Goal: Obtain resource: Download file/media

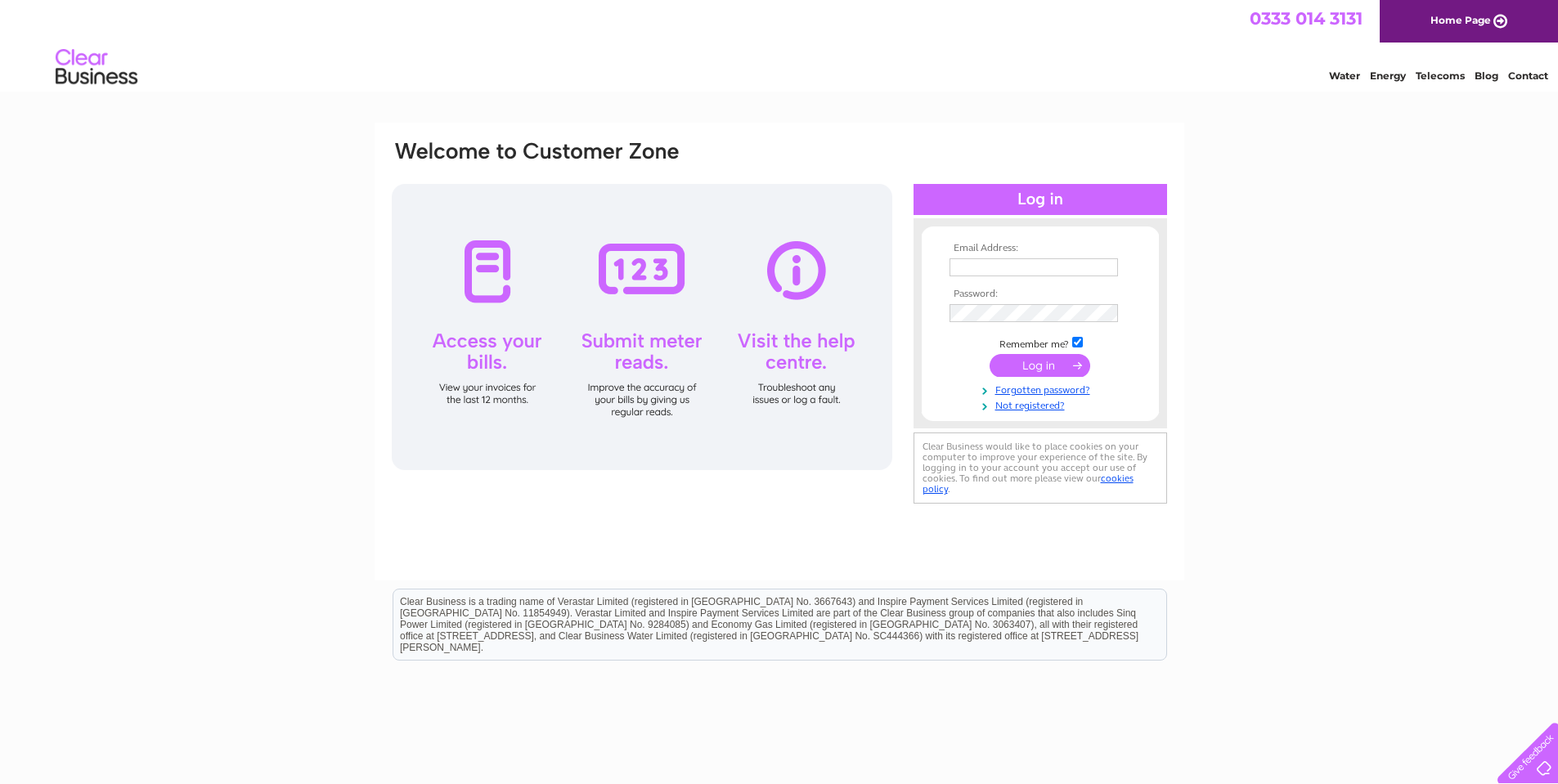
type input "operations@professionalenergy.co.uk"
click at [1025, 371] on input "submit" at bounding box center [1040, 365] width 100 height 23
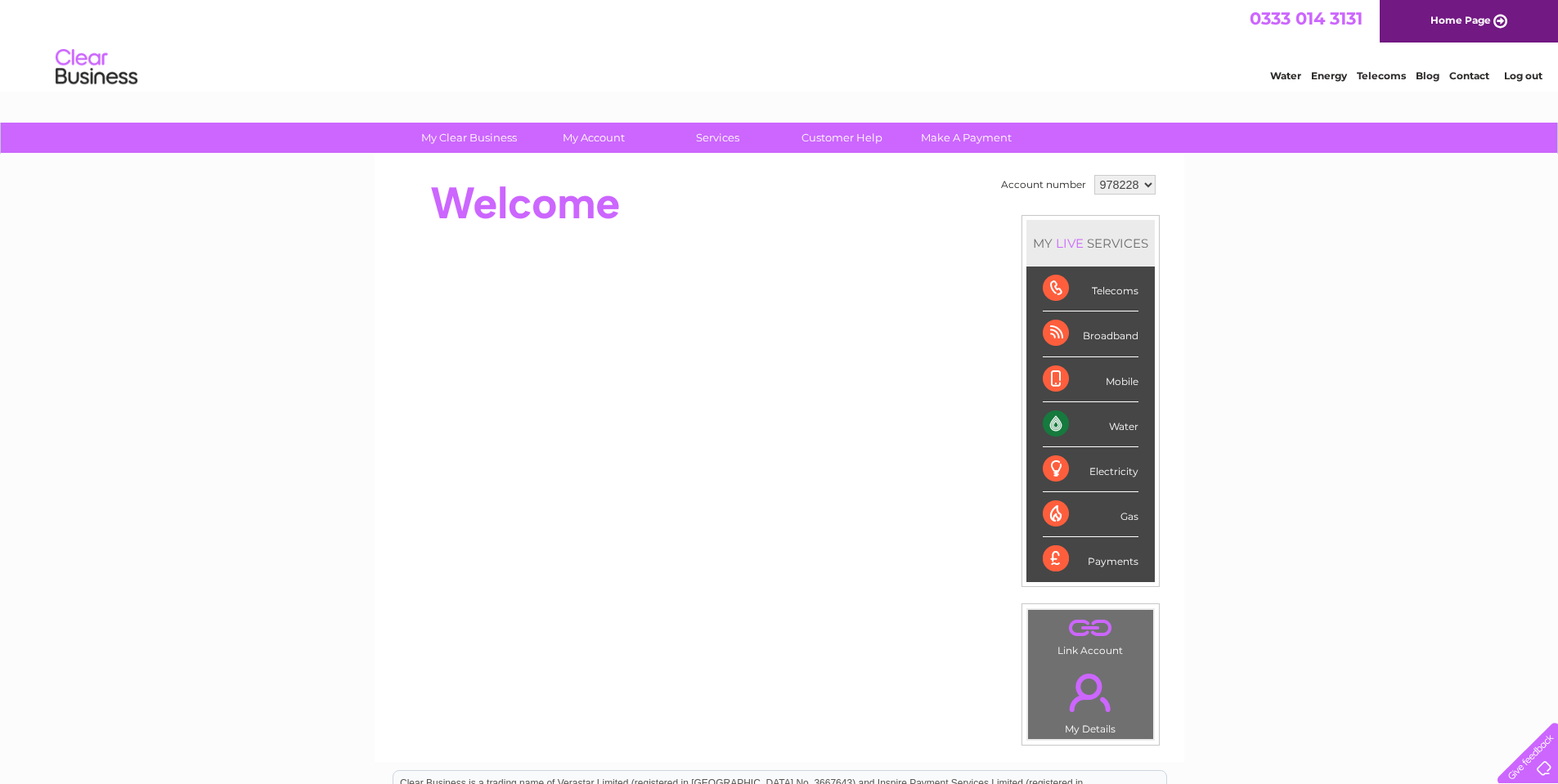
click at [1136, 193] on select "978228" at bounding box center [1125, 184] width 61 height 20
click at [1185, 185] on div "My Clear Business Login Details My Details My Preferences Link Account My Accou…" at bounding box center [779, 582] width 1558 height 919
click at [607, 141] on link "My Account" at bounding box center [593, 138] width 135 height 31
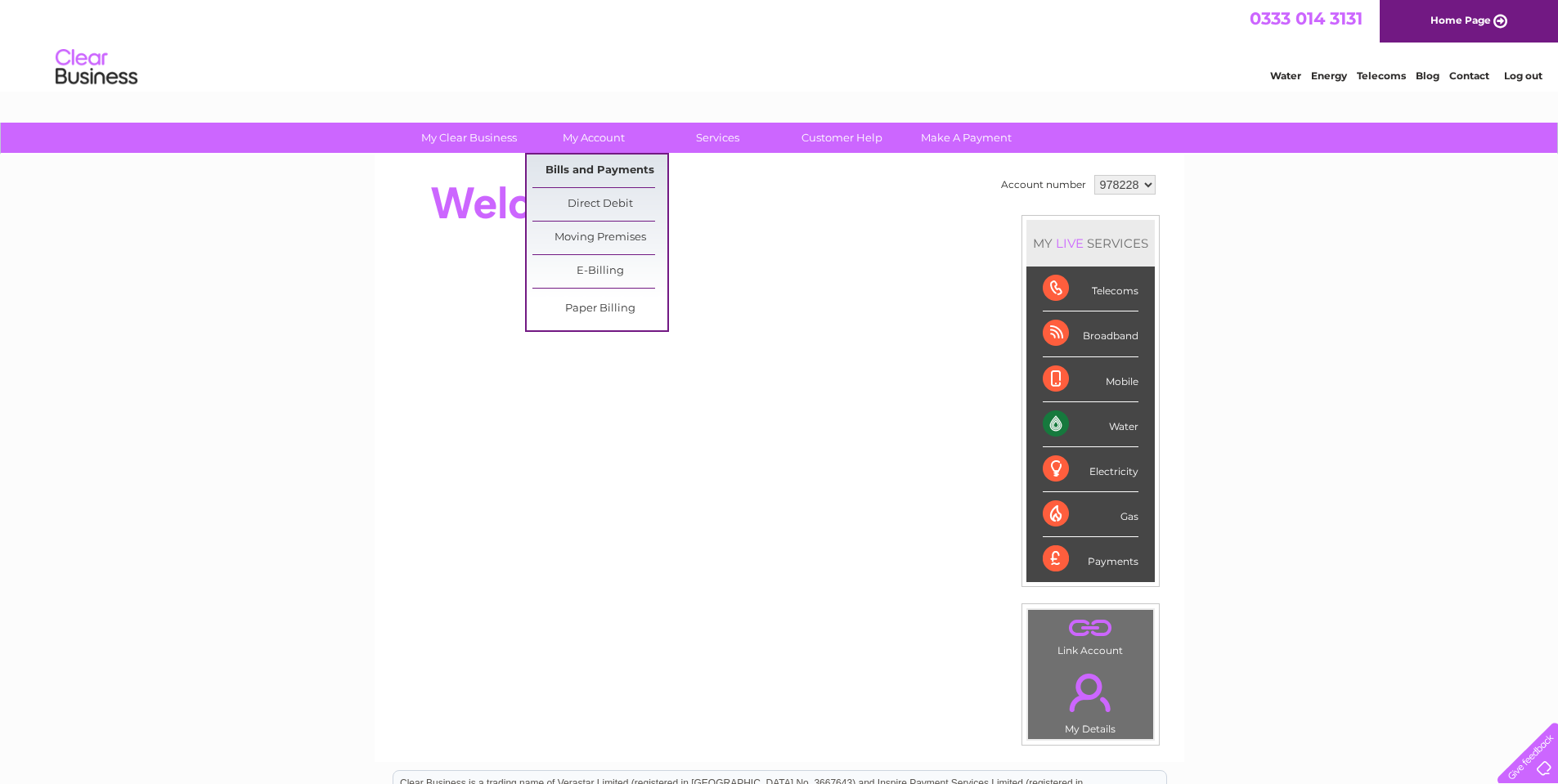
click at [607, 164] on link "Bills and Payments" at bounding box center [600, 171] width 135 height 33
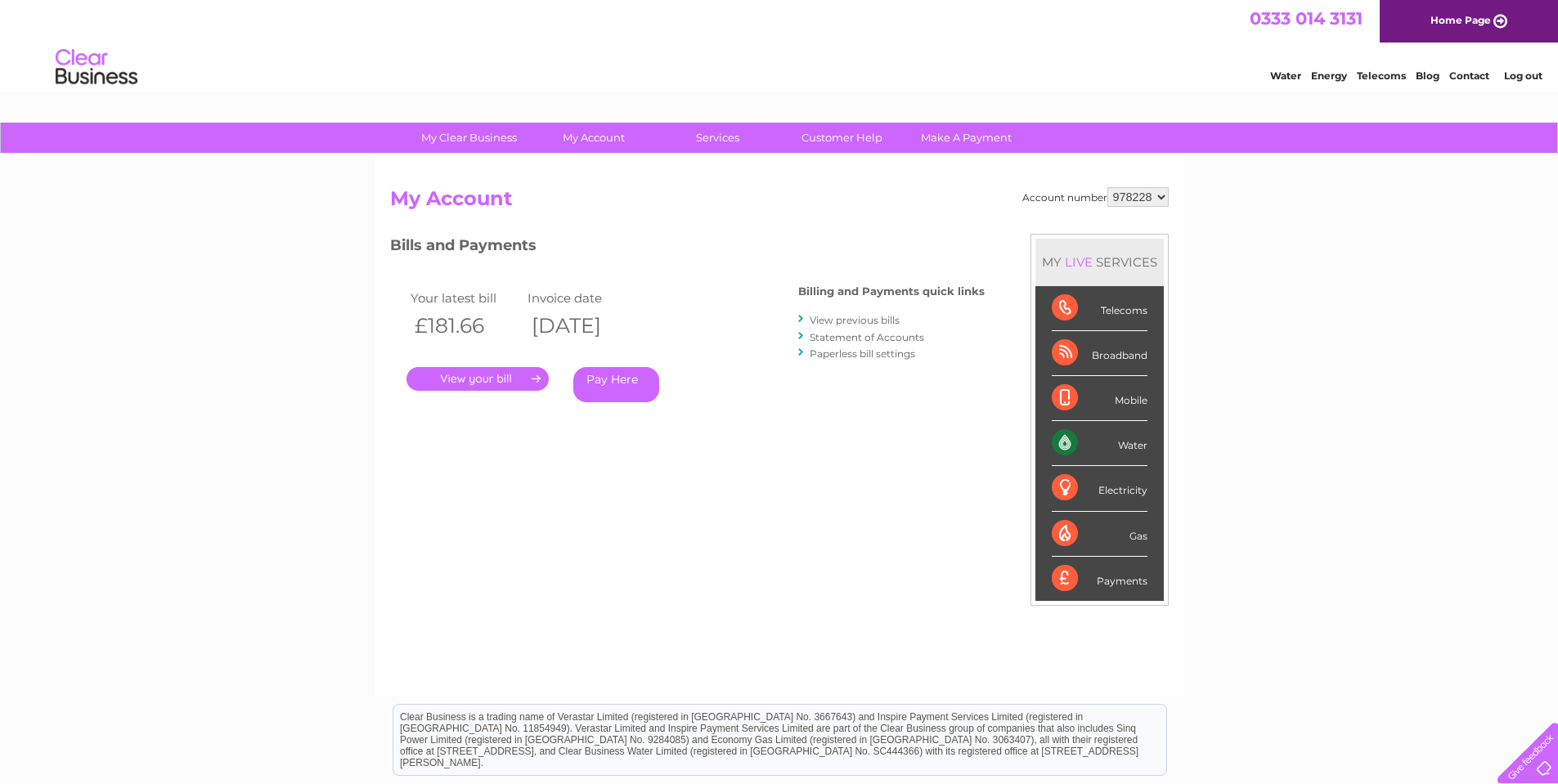
click at [882, 341] on link "Statement of Accounts" at bounding box center [866, 337] width 115 height 12
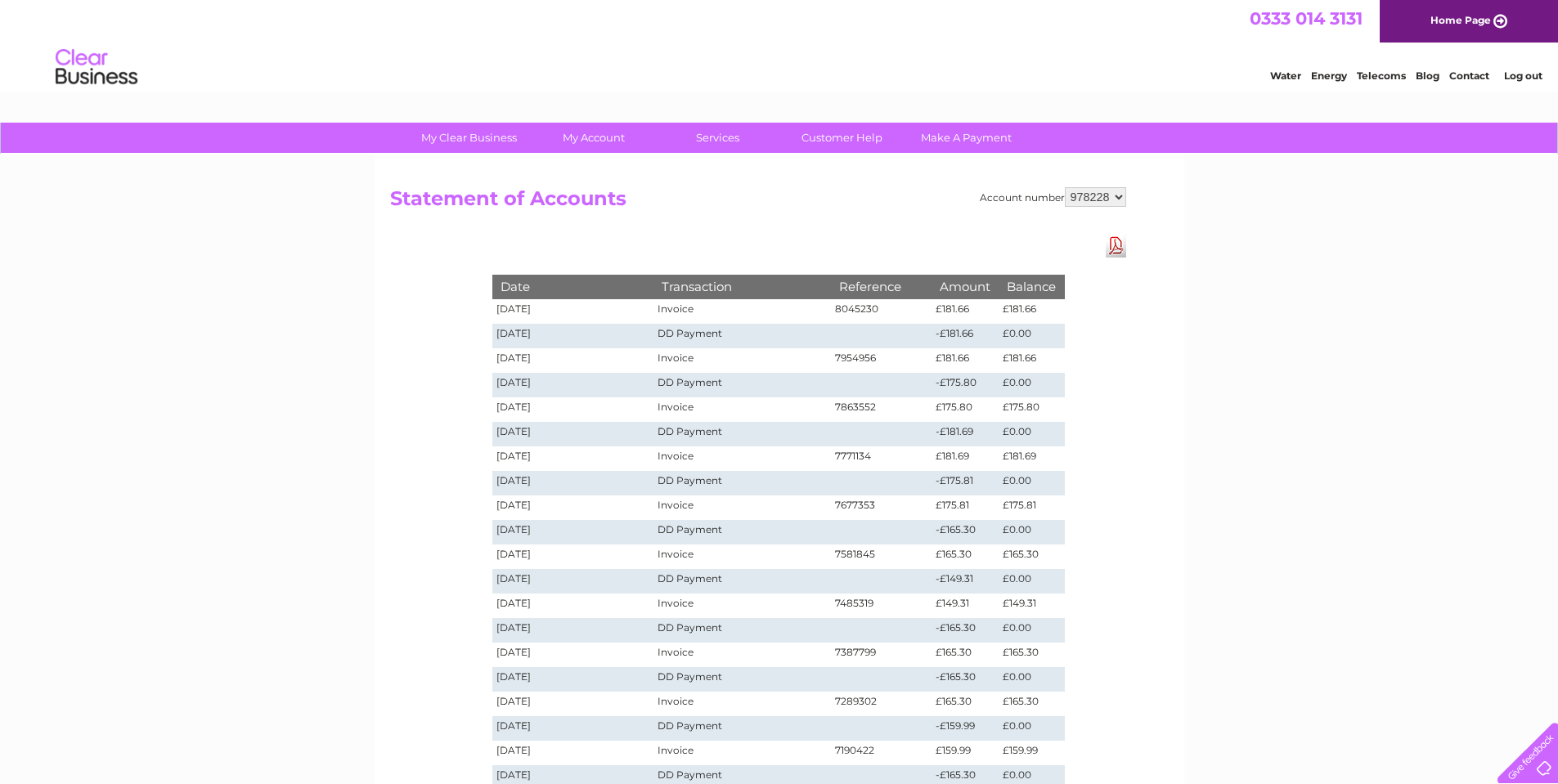
click at [1116, 250] on link "Download Pdf" at bounding box center [1115, 245] width 20 height 24
